Goal: Transaction & Acquisition: Purchase product/service

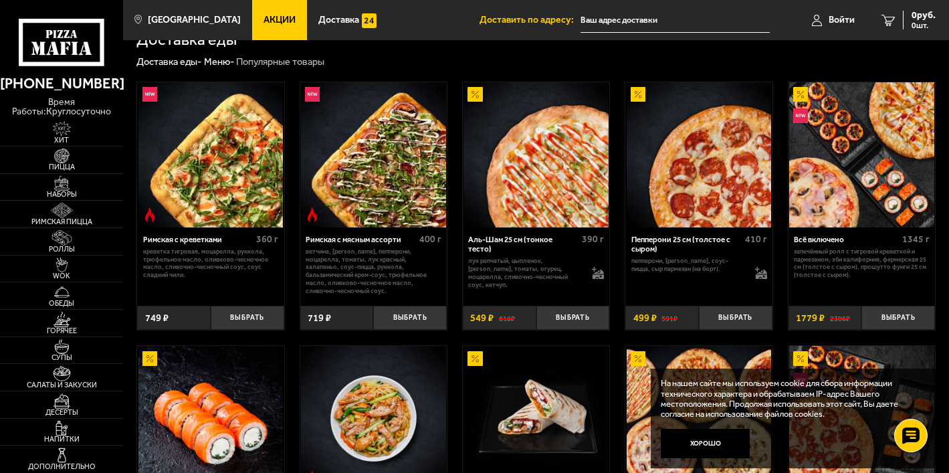
scroll to position [295, 0]
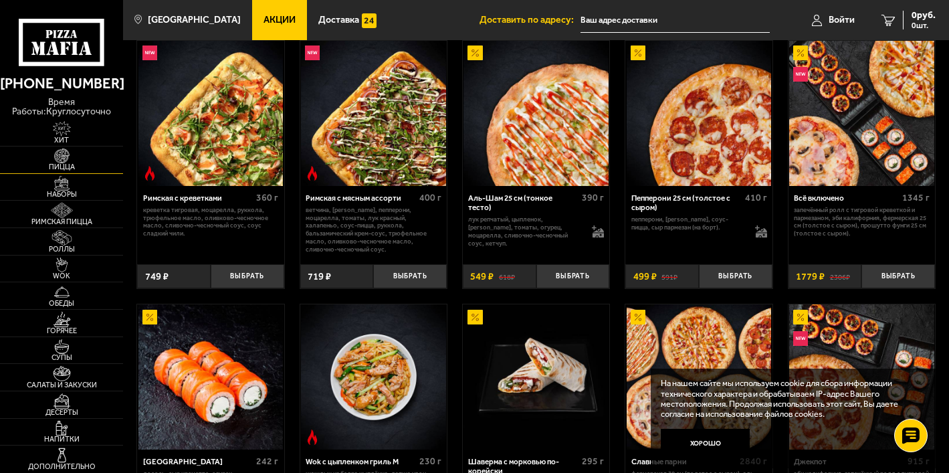
click at [61, 163] on span "Пицца" at bounding box center [61, 166] width 123 height 7
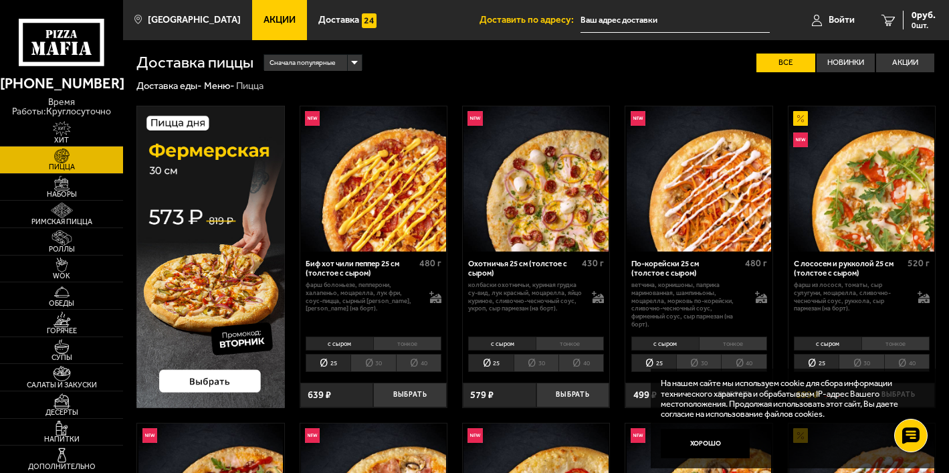
click at [384, 364] on li "30" at bounding box center [372, 363] width 45 height 18
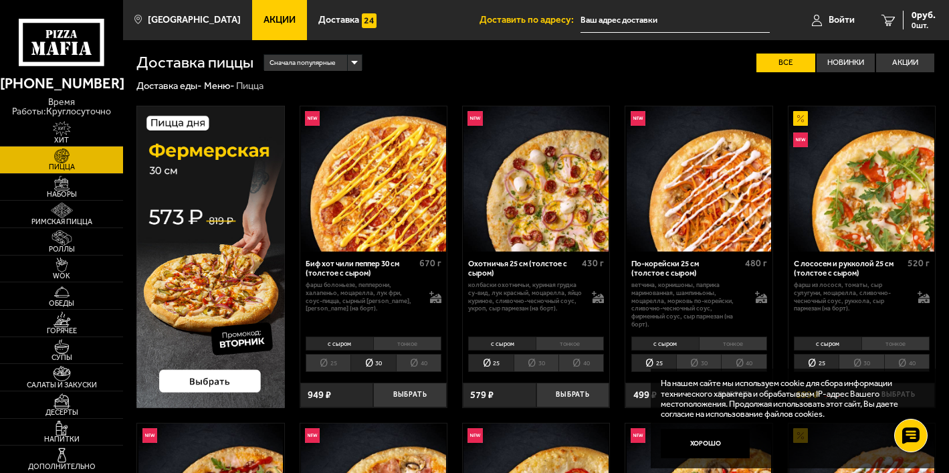
click at [422, 362] on li "40" at bounding box center [418, 363] width 45 height 18
click at [319, 360] on li "25" at bounding box center [327, 363] width 45 height 18
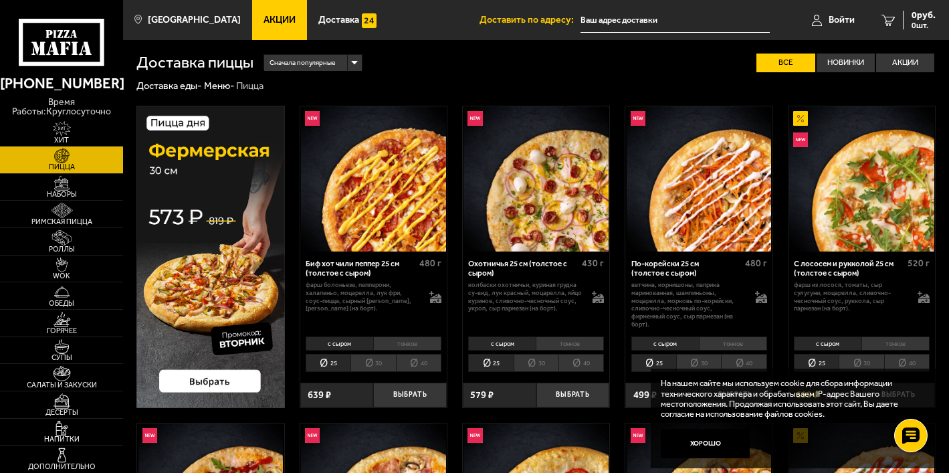
click at [235, 377] on img at bounding box center [210, 257] width 148 height 302
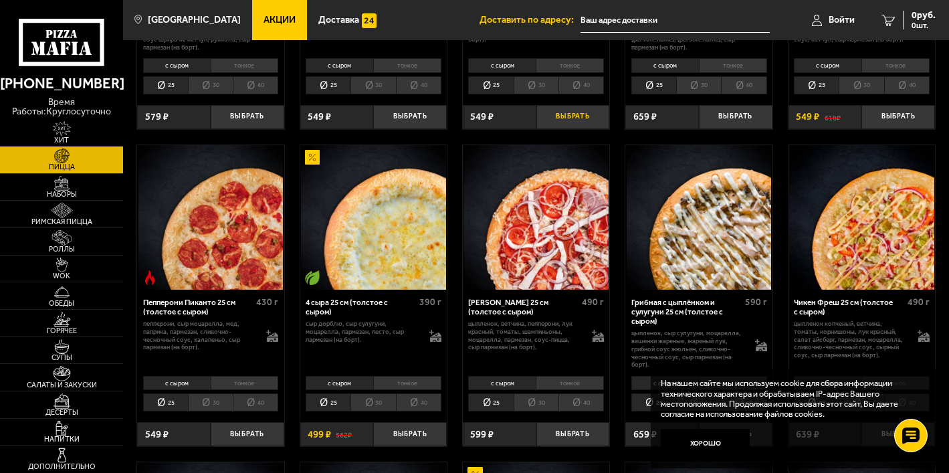
scroll to position [582, 0]
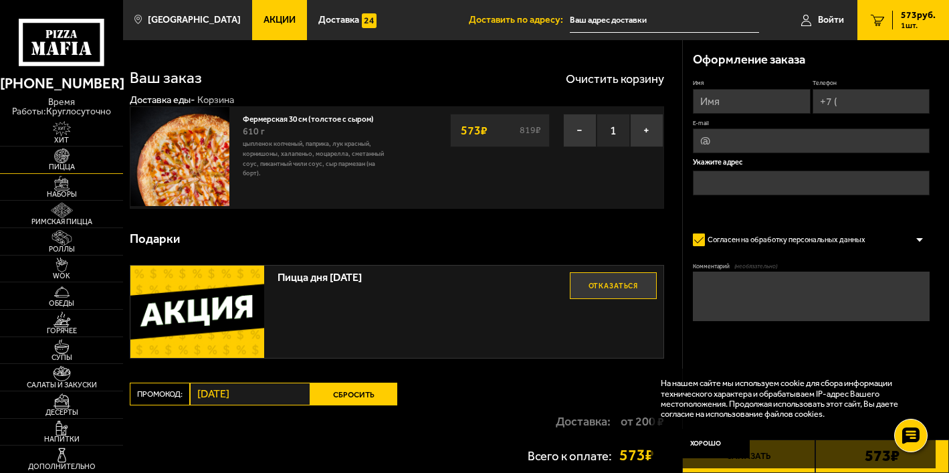
click at [78, 164] on span "Пицца" at bounding box center [61, 166] width 123 height 7
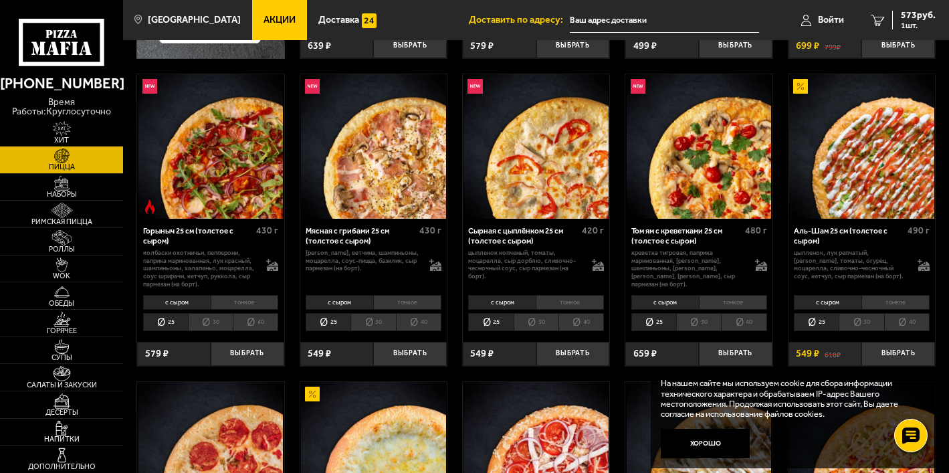
scroll to position [350, 0]
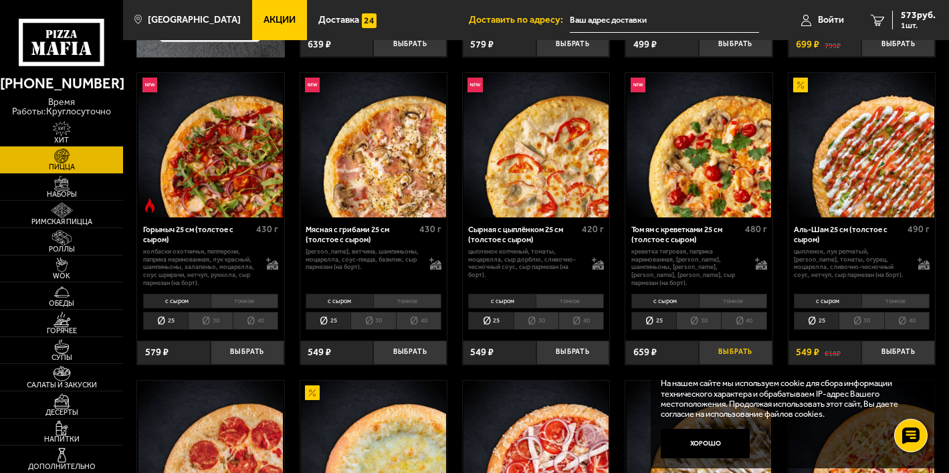
click at [729, 346] on button "Выбрать" at bounding box center [736, 352] width 74 height 24
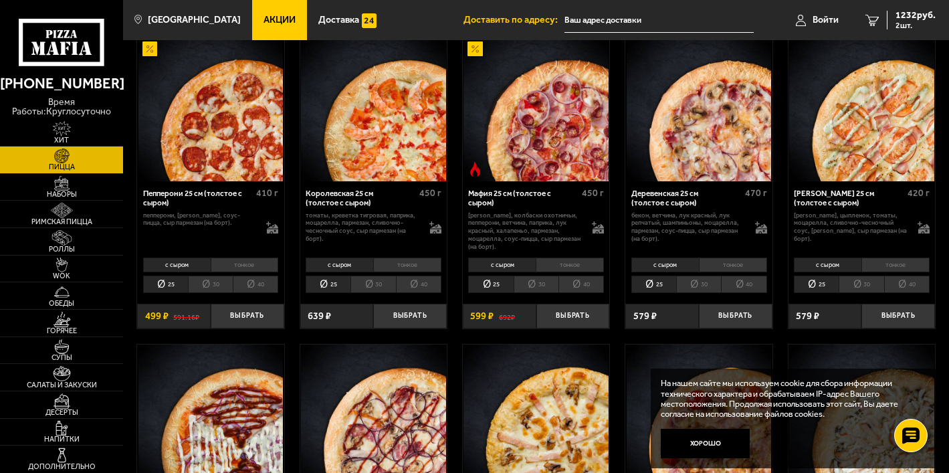
scroll to position [1344, 0]
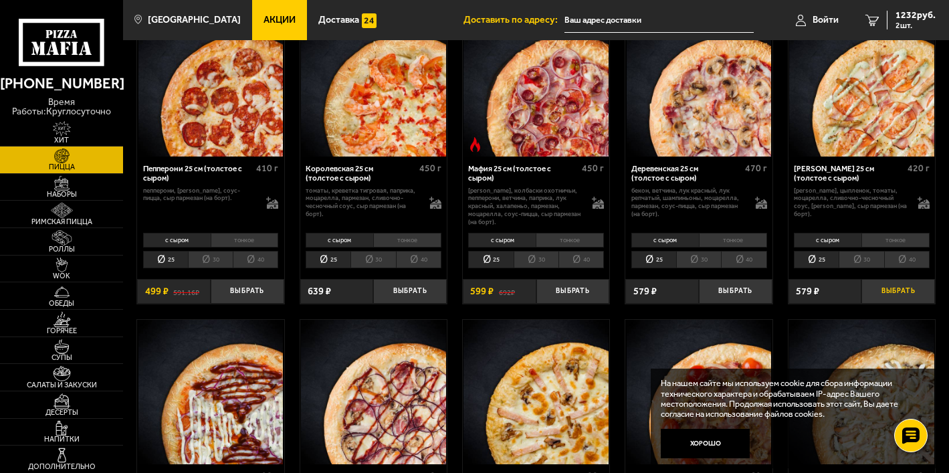
click at [898, 279] on button "Выбрать" at bounding box center [898, 291] width 74 height 24
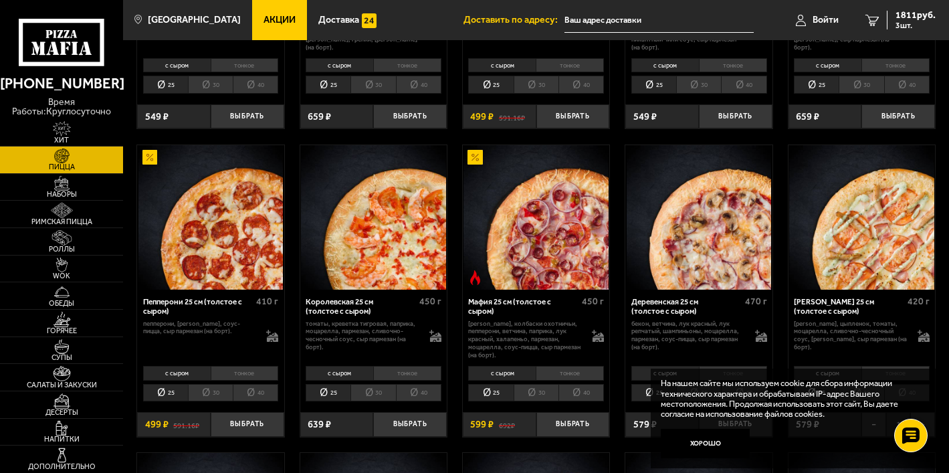
scroll to position [1186, 0]
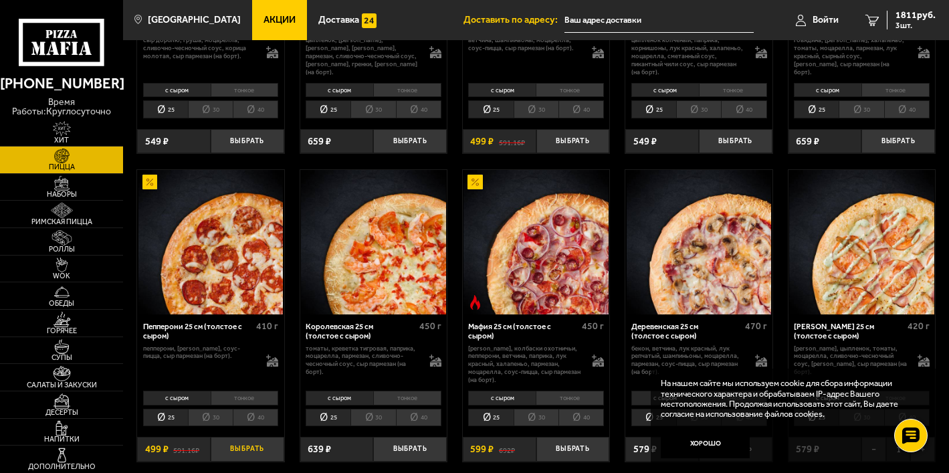
click at [249, 441] on button "Выбрать" at bounding box center [248, 449] width 74 height 24
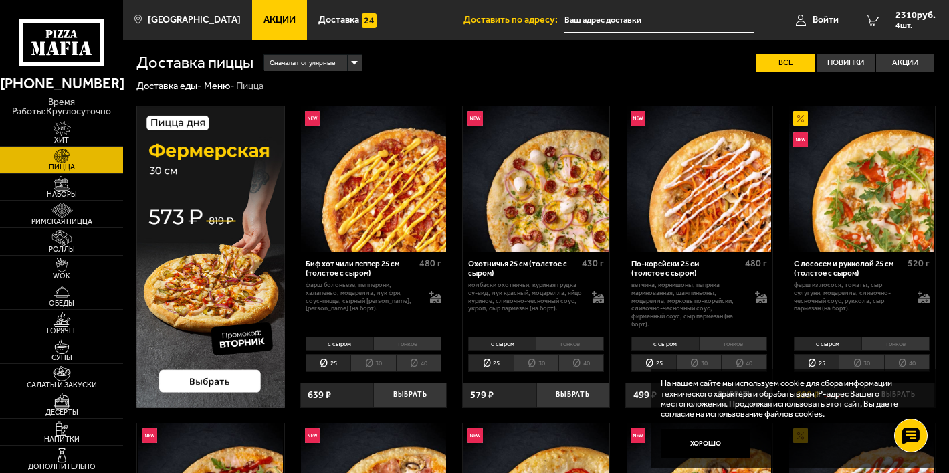
scroll to position [0, 0]
click at [899, 24] on span "4 шт." at bounding box center [915, 25] width 40 height 8
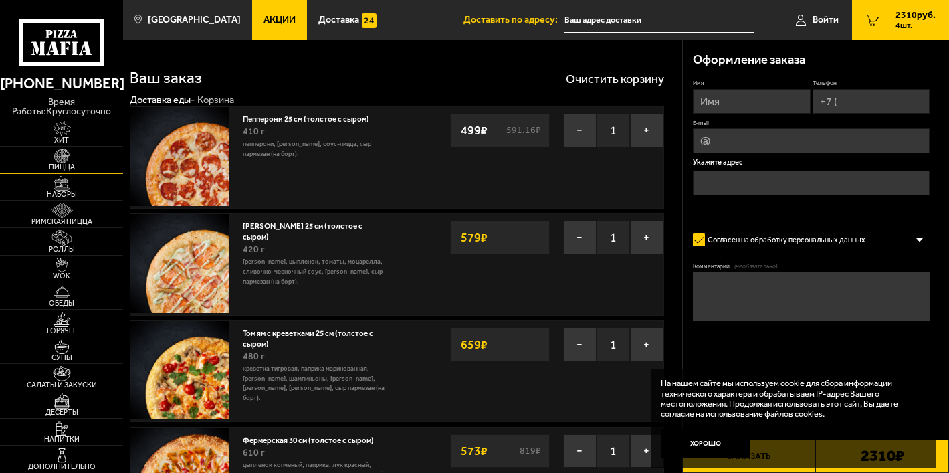
click at [68, 157] on img at bounding box center [62, 155] width 38 height 15
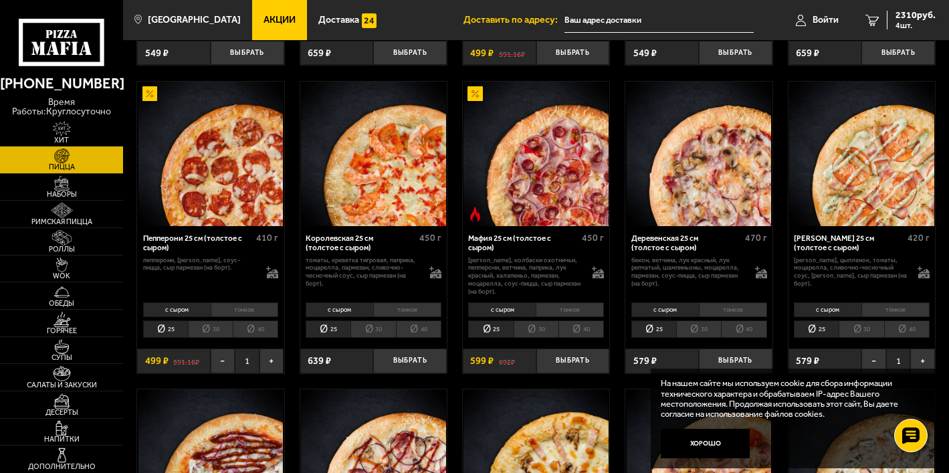
scroll to position [1312, 0]
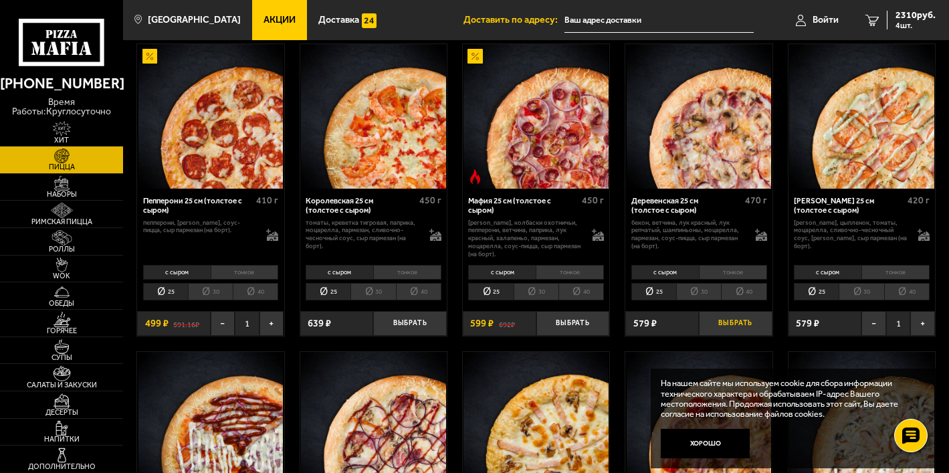
click at [747, 311] on button "Выбрать" at bounding box center [736, 323] width 74 height 24
click at [920, 18] on span "2889 руб." at bounding box center [915, 15] width 40 height 9
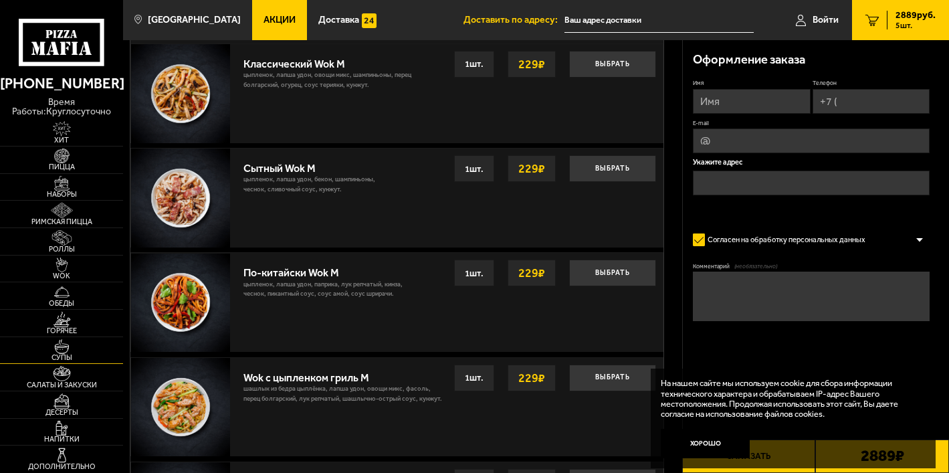
scroll to position [932, 0]
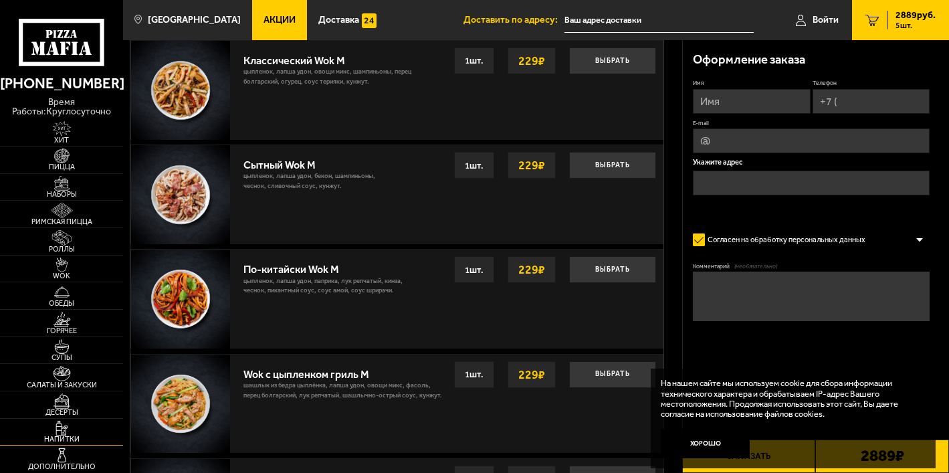
click at [75, 438] on span "Напитки" at bounding box center [61, 438] width 123 height 7
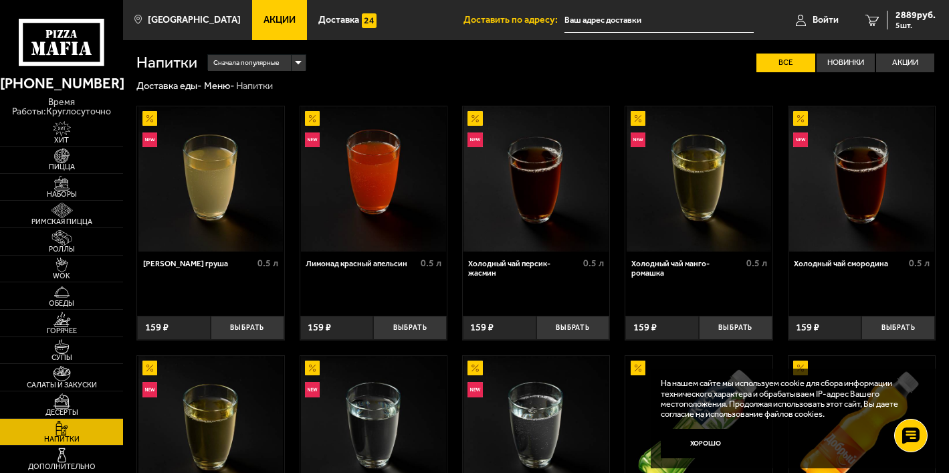
click at [610, 20] on input "text" at bounding box center [659, 20] width 190 height 25
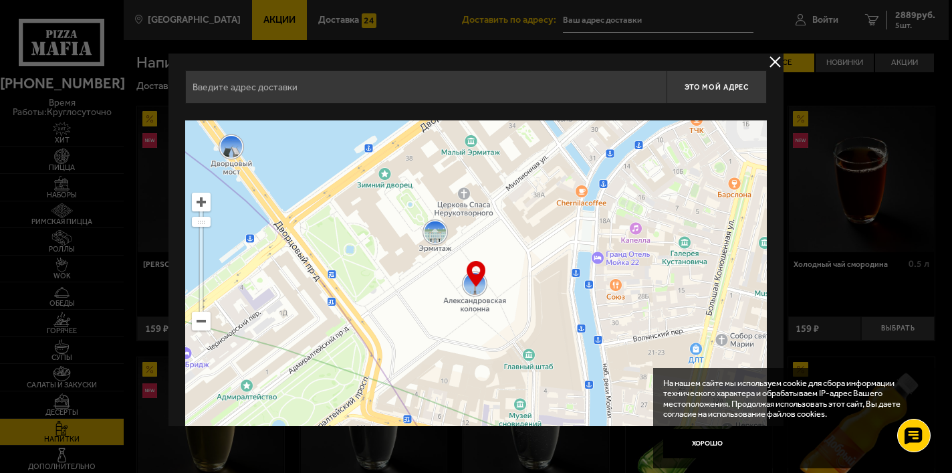
click at [477, 74] on input "text" at bounding box center [425, 86] width 481 height 33
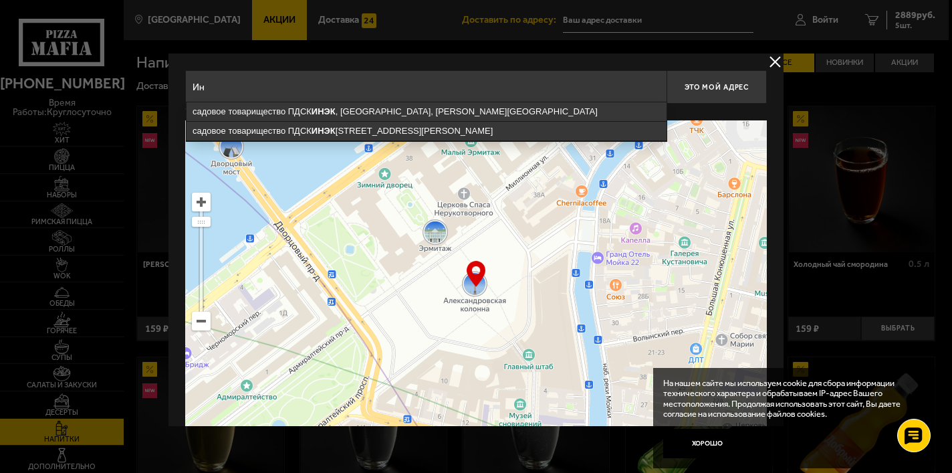
type input "[PERSON_NAME]"
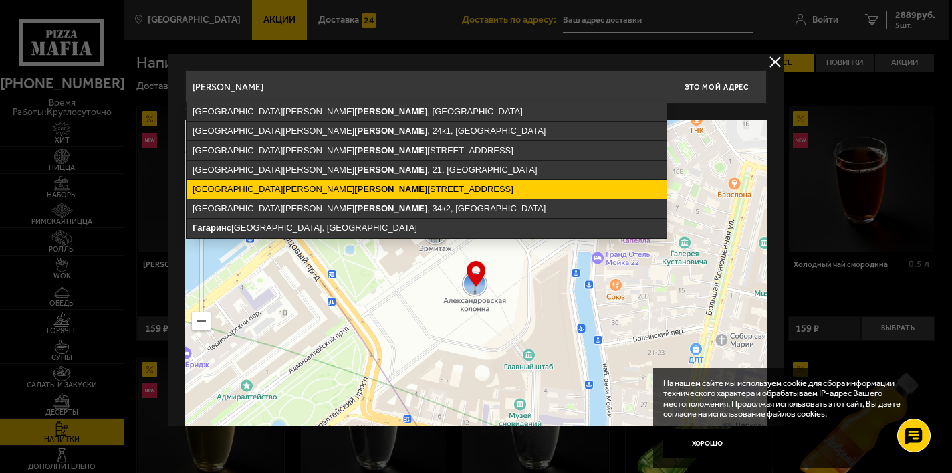
click at [431, 186] on ymaps "[STREET_ADDRESS][PERSON_NAME]" at bounding box center [426, 189] width 480 height 19
type input "[STREET_ADDRESS][PERSON_NAME]"
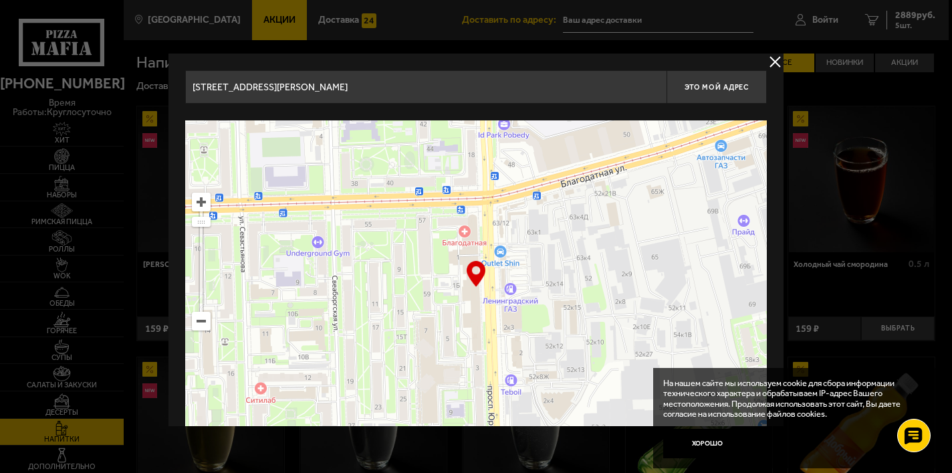
click at [463, 90] on input "[STREET_ADDRESS][PERSON_NAME]" at bounding box center [425, 86] width 481 height 33
click at [720, 84] on span "Это мой адрес" at bounding box center [717, 87] width 64 height 9
type input "[STREET_ADDRESS][PERSON_NAME]"
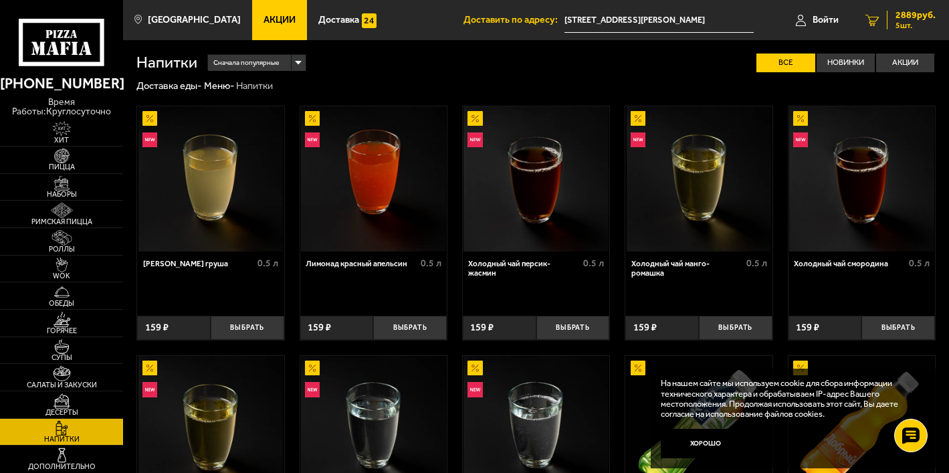
click at [921, 21] on span "5 шт." at bounding box center [915, 25] width 40 height 8
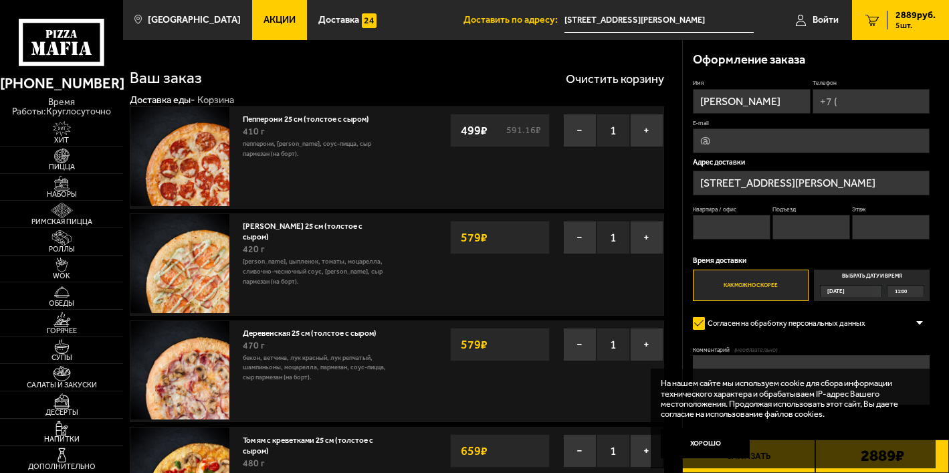
type input "[PERSON_NAME]"
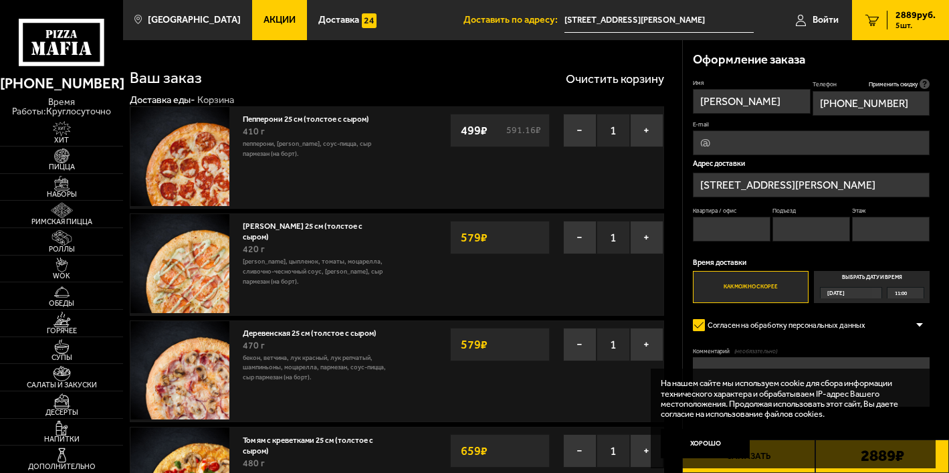
type input "[PHONE_NUMBER]"
type input "[EMAIL_ADDRESS][DOMAIN_NAME]"
click at [747, 235] on input "Квартира / офис" at bounding box center [732, 229] width 78 height 25
click at [713, 442] on button "Хорошо" at bounding box center [704, 442] width 89 height 29
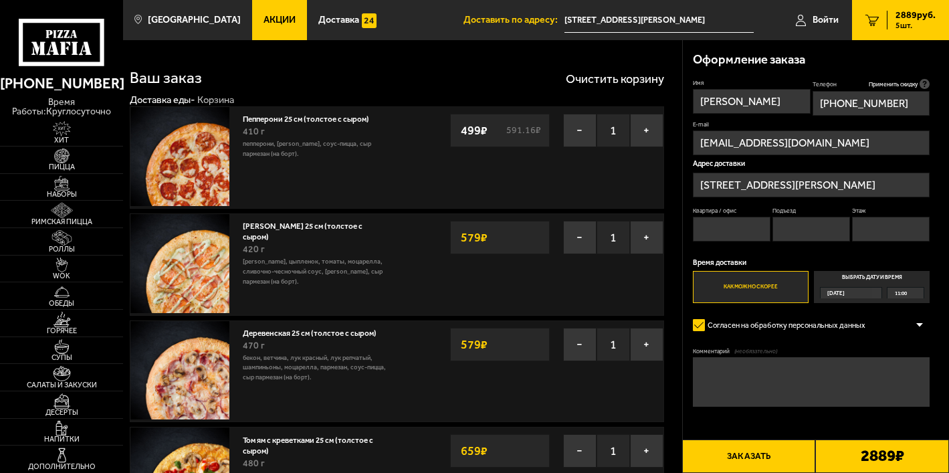
click at [765, 371] on textarea "Комментарий (необязательно)" at bounding box center [811, 381] width 237 height 49
type textarea "Р"
type textarea "[PERSON_NAME]"
click at [844, 292] on span "[DATE]" at bounding box center [835, 292] width 17 height 11
click at [0, 0] on input "Выбрать дату и время [DATE] 11:00" at bounding box center [0, 0] width 0 height 0
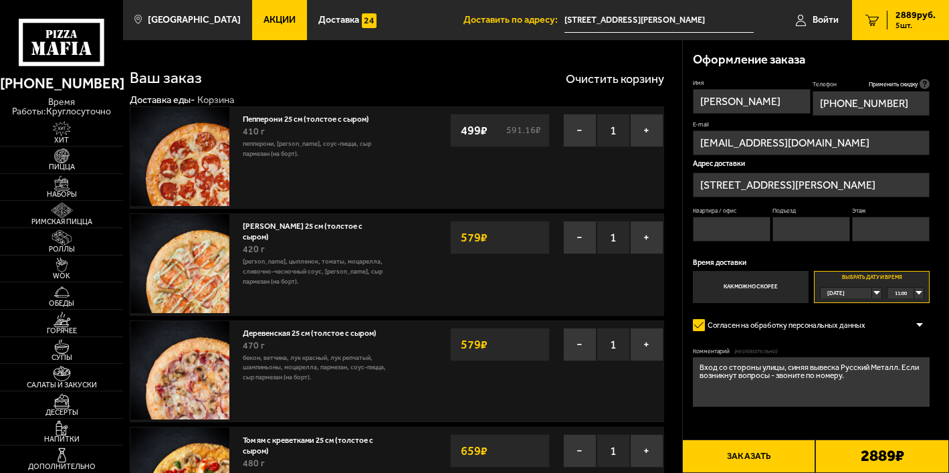
click at [844, 287] on span "[DATE]" at bounding box center [835, 292] width 17 height 11
click at [856, 301] on li "[DATE]" at bounding box center [850, 304] width 59 height 12
click at [917, 293] on div "11:00" at bounding box center [905, 292] width 36 height 11
click at [907, 382] on span "12:30" at bounding box center [901, 378] width 12 height 11
click at [871, 370] on textarea "Вход со стороны улицы, синяя вывеска Русский Металл. Если возникнут вопросы - з…" at bounding box center [811, 381] width 237 height 49
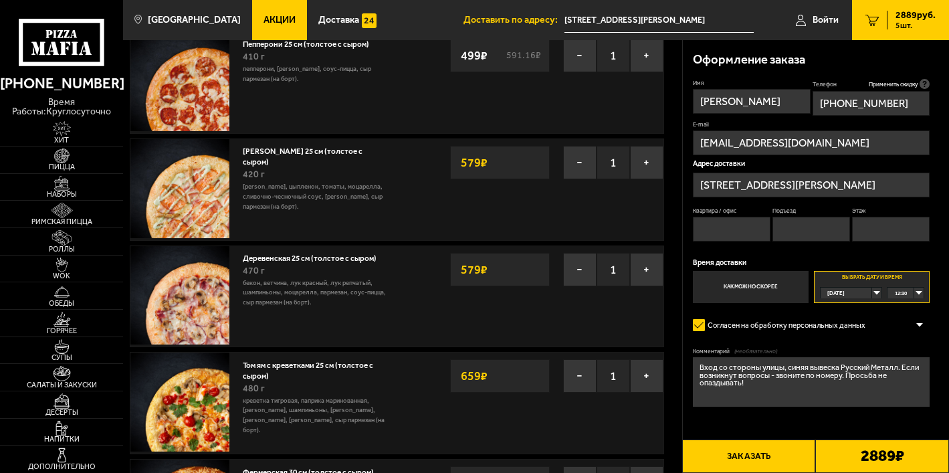
scroll to position [66, 0]
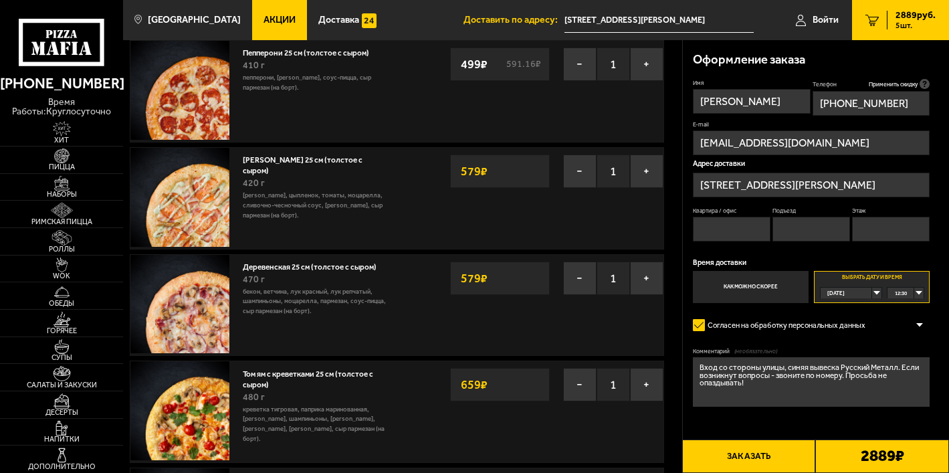
type textarea "Вход со стороны улицы, синяя вывеска Русский Металл. Если возникнут вопросы - з…"
click at [203, 299] on img at bounding box center [179, 304] width 99 height 99
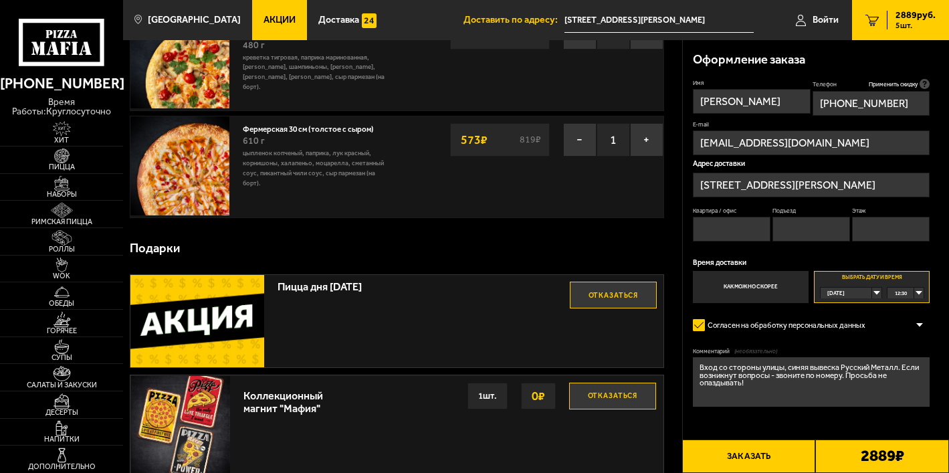
scroll to position [419, 0]
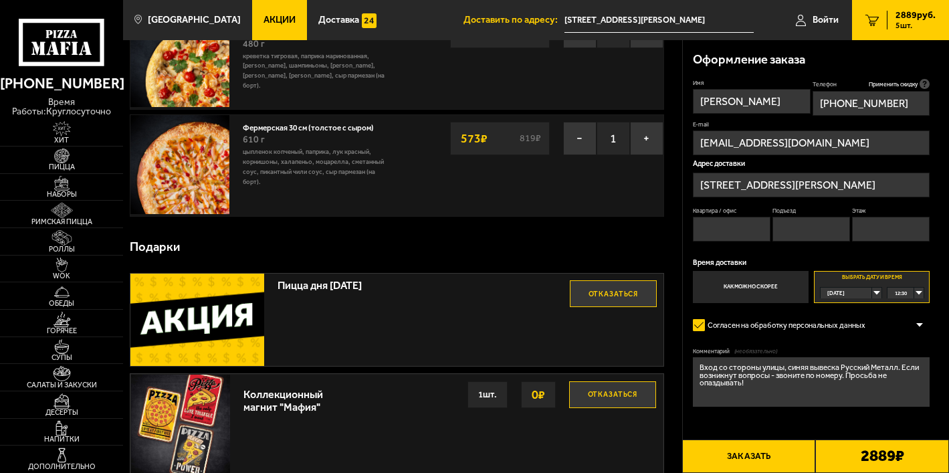
click at [759, 451] on button "Заказать" at bounding box center [749, 455] width 134 height 33
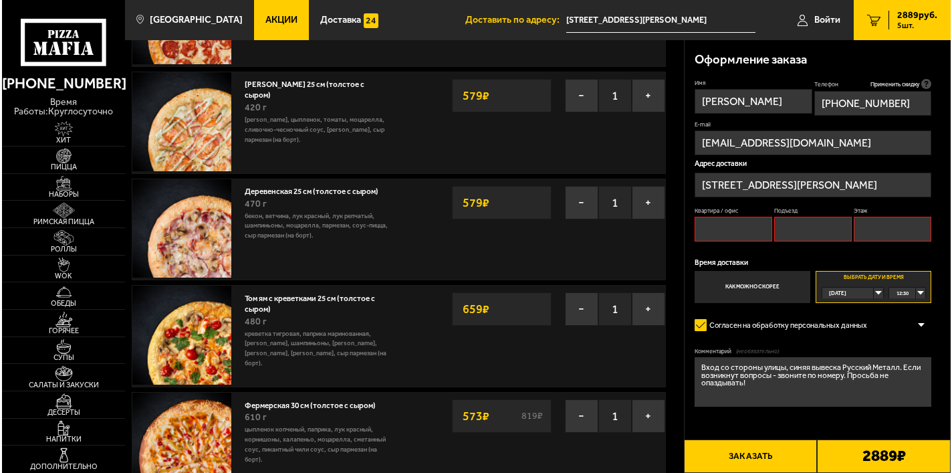
scroll to position [114, 0]
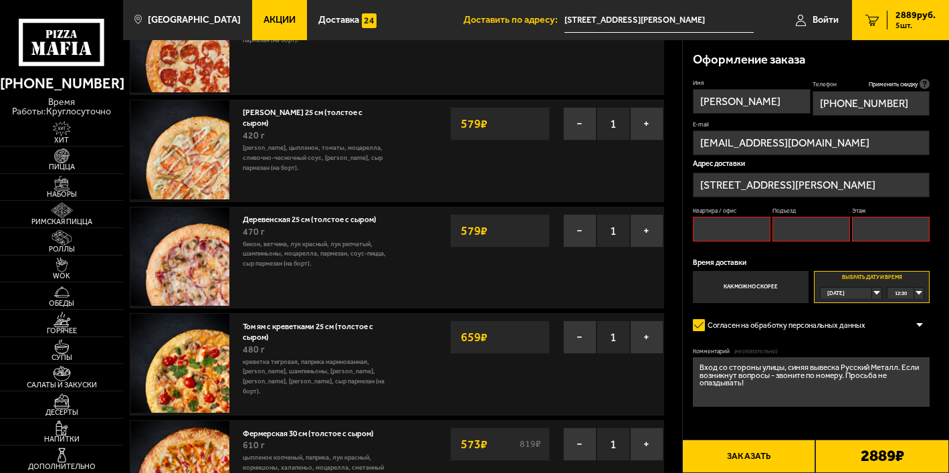
click at [738, 227] on input "Квартира / офис" at bounding box center [732, 229] width 78 height 25
type input "0"
click at [795, 224] on input "Подъезд" at bounding box center [811, 229] width 78 height 25
type input "1"
click at [902, 223] on input "Этаж" at bounding box center [891, 229] width 78 height 25
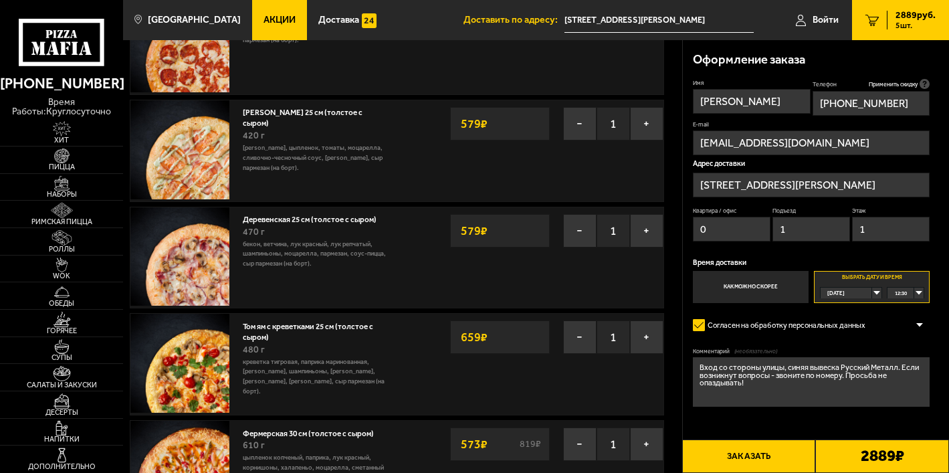
type input "1"
click at [817, 233] on input "1" at bounding box center [811, 229] width 78 height 25
type input "0"
click at [724, 461] on button "Заказать" at bounding box center [749, 455] width 134 height 33
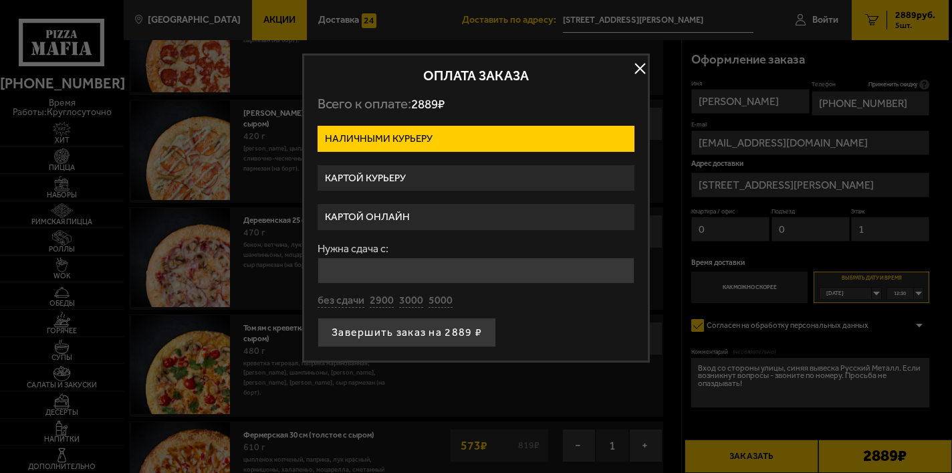
click at [482, 207] on label "Картой онлайн" at bounding box center [476, 217] width 317 height 26
click at [0, 0] on input "Картой онлайн" at bounding box center [0, 0] width 0 height 0
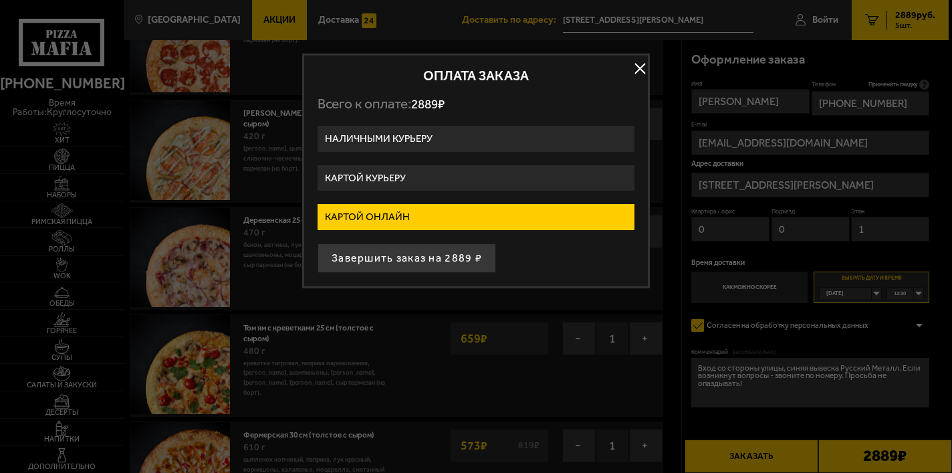
click at [485, 173] on label "Картой курьеру" at bounding box center [476, 178] width 317 height 26
click at [0, 0] on input "Картой курьеру" at bounding box center [0, 0] width 0 height 0
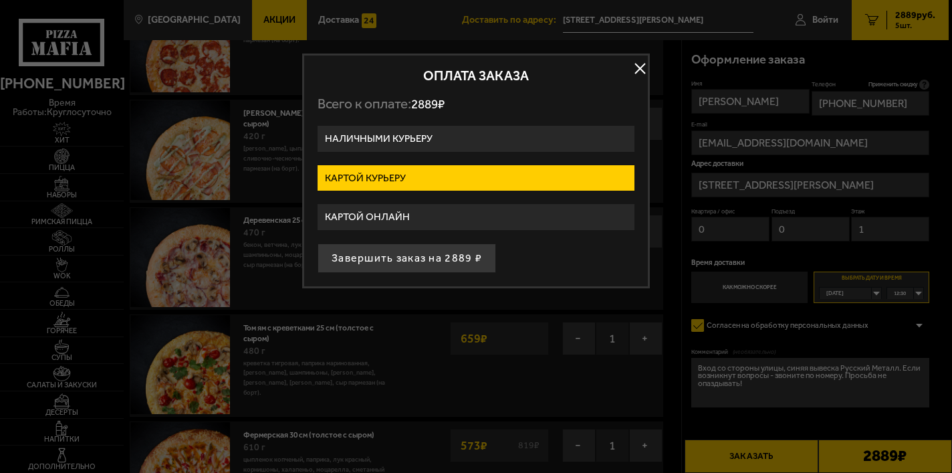
click at [461, 214] on label "Картой онлайн" at bounding box center [476, 217] width 317 height 26
click at [0, 0] on input "Картой онлайн" at bounding box center [0, 0] width 0 height 0
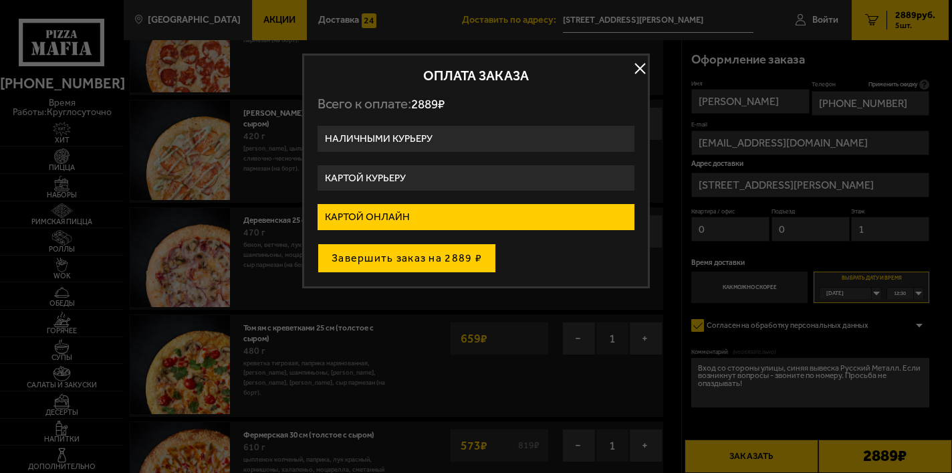
click at [438, 259] on button "Завершить заказ на 2889 ₽" at bounding box center [407, 257] width 178 height 29
